Goal: Transaction & Acquisition: Book appointment/travel/reservation

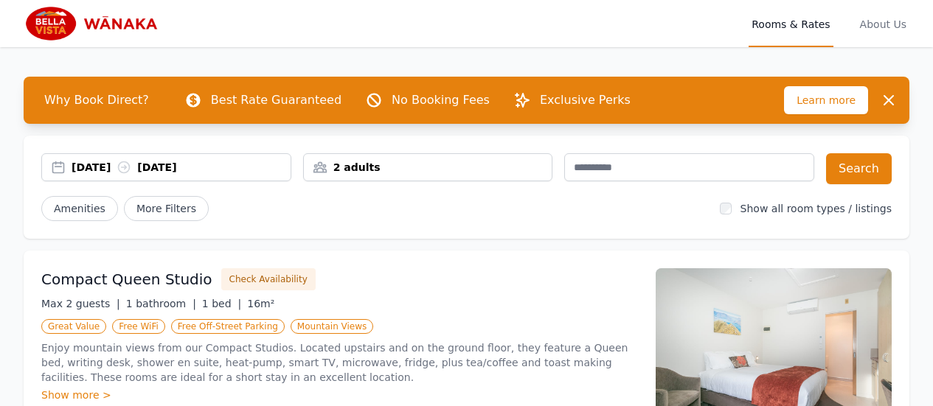
click at [459, 167] on div "2 adults" at bounding box center [428, 167] width 249 height 15
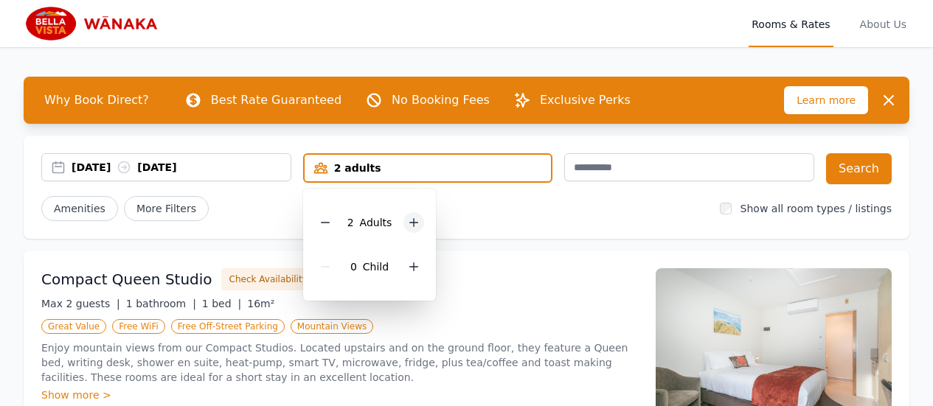
click at [409, 220] on icon at bounding box center [414, 223] width 12 height 12
click at [857, 171] on button "Search" at bounding box center [859, 168] width 66 height 31
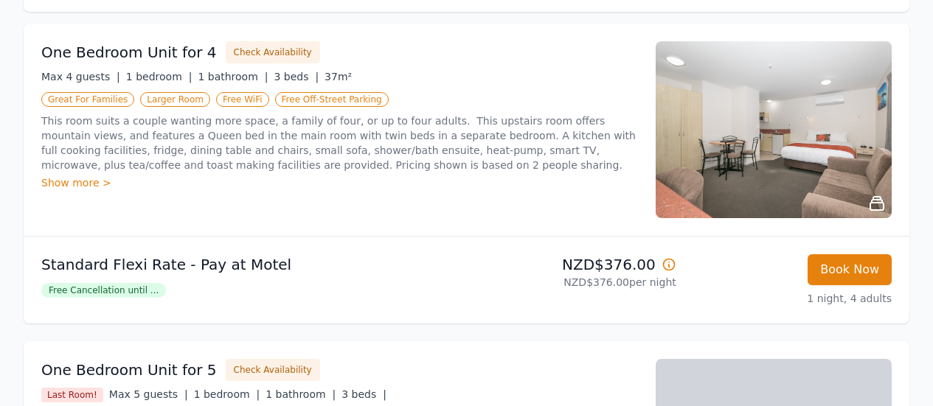
scroll to position [178, 0]
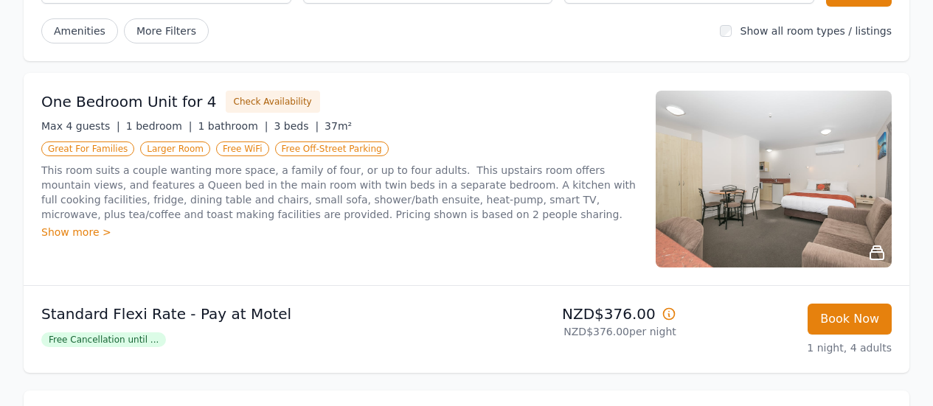
click at [862, 229] on img at bounding box center [774, 179] width 236 height 177
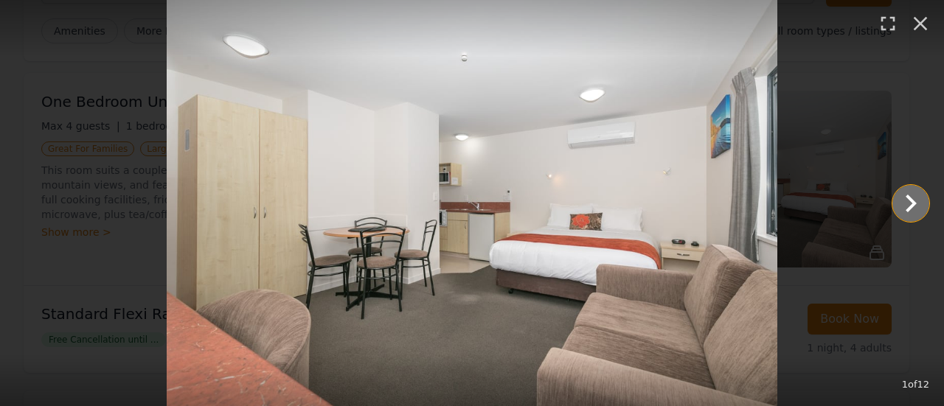
click at [915, 209] on icon "Show slide 2 of 12" at bounding box center [910, 203] width 35 height 35
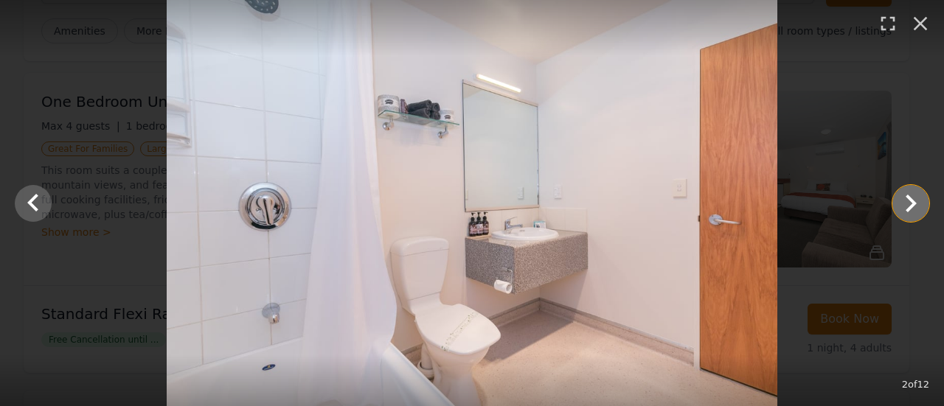
click at [915, 209] on icon "Show slide 3 of 12" at bounding box center [910, 203] width 35 height 35
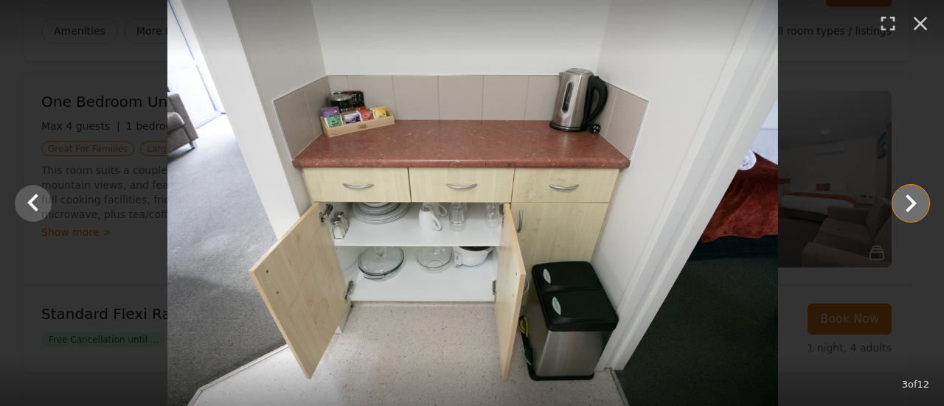
click at [915, 209] on icon "Show slide 4 of 12" at bounding box center [910, 203] width 35 height 35
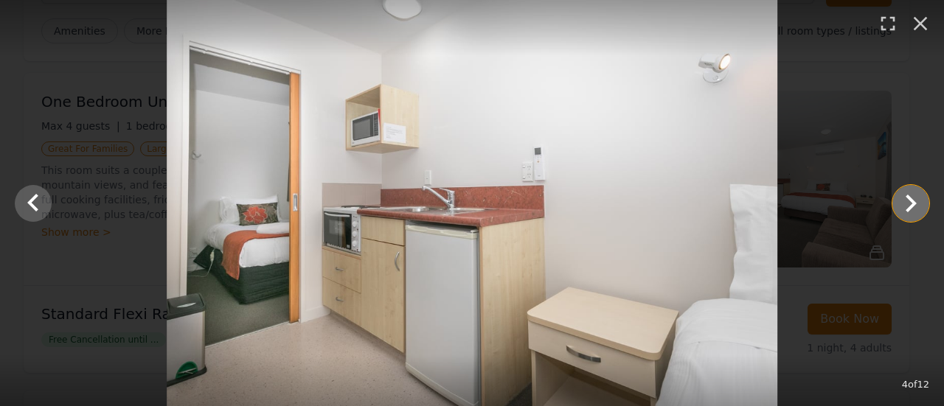
click at [915, 209] on icon "Show slide 5 of 12" at bounding box center [910, 203] width 35 height 35
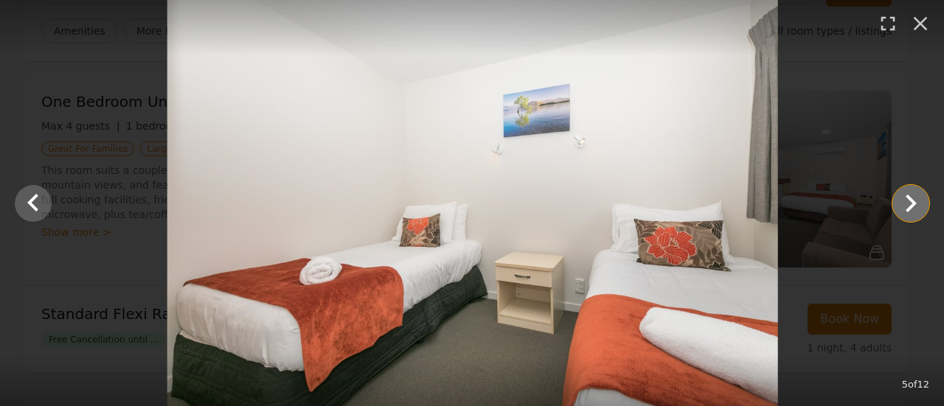
click at [915, 209] on icon "Show slide 6 of 12" at bounding box center [910, 203] width 35 height 35
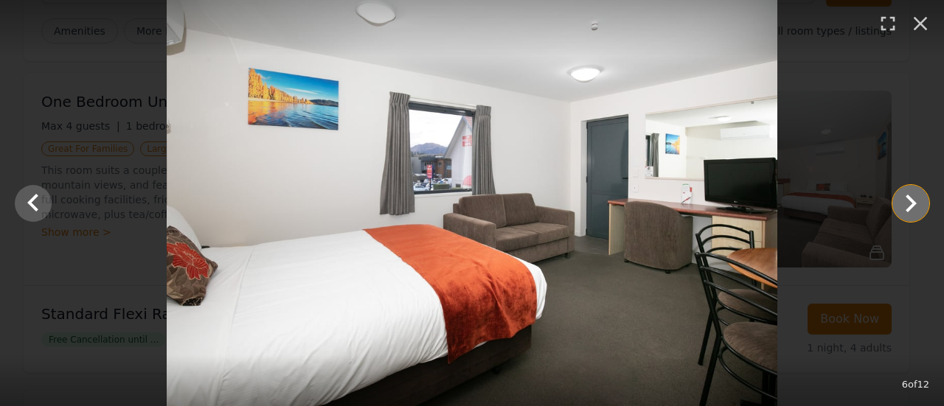
click at [915, 209] on icon "Show slide 7 of 12" at bounding box center [910, 203] width 35 height 35
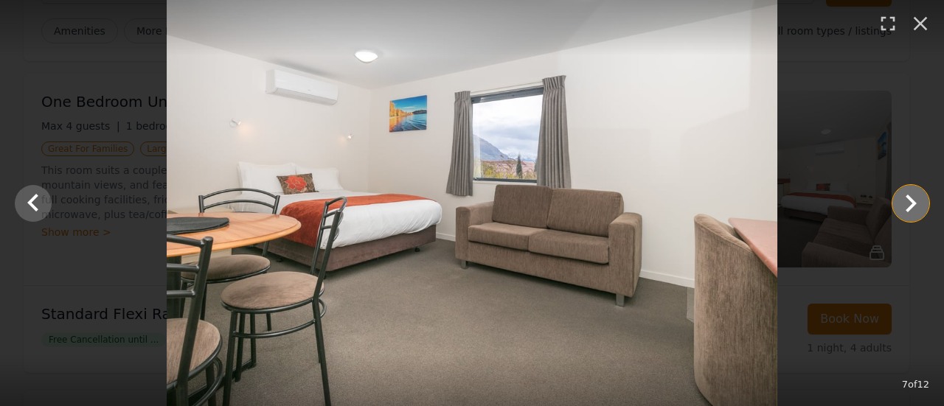
click at [915, 209] on icon "Show slide 8 of 12" at bounding box center [910, 203] width 35 height 35
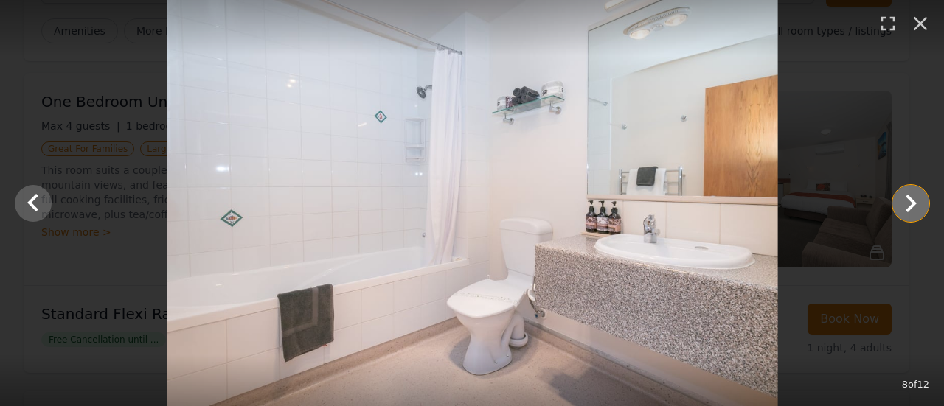
click at [915, 209] on icon "Show slide 9 of 12" at bounding box center [910, 203] width 35 height 35
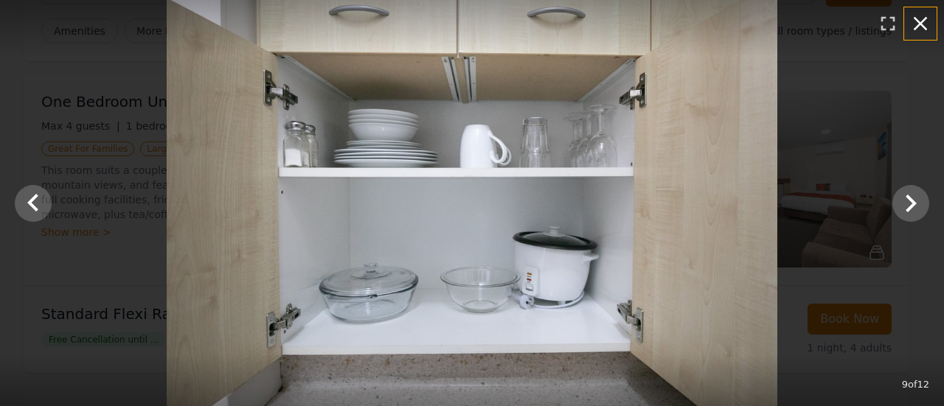
click at [923, 22] on icon "button" at bounding box center [921, 24] width 24 height 24
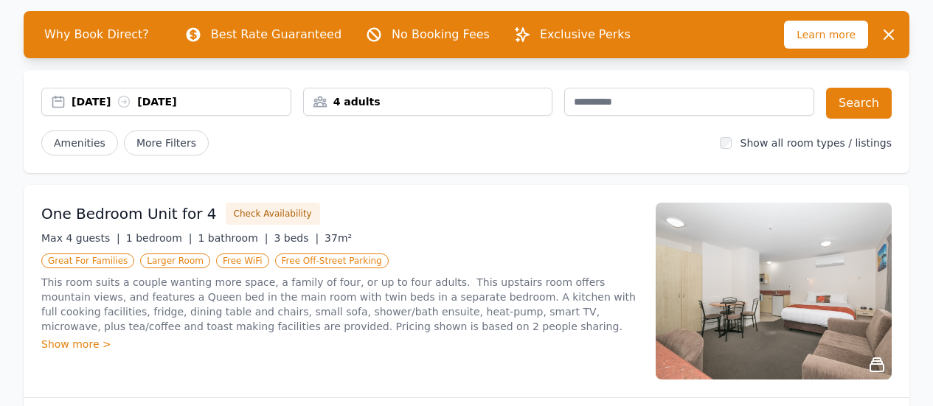
scroll to position [0, 0]
